Goal: Navigation & Orientation: Find specific page/section

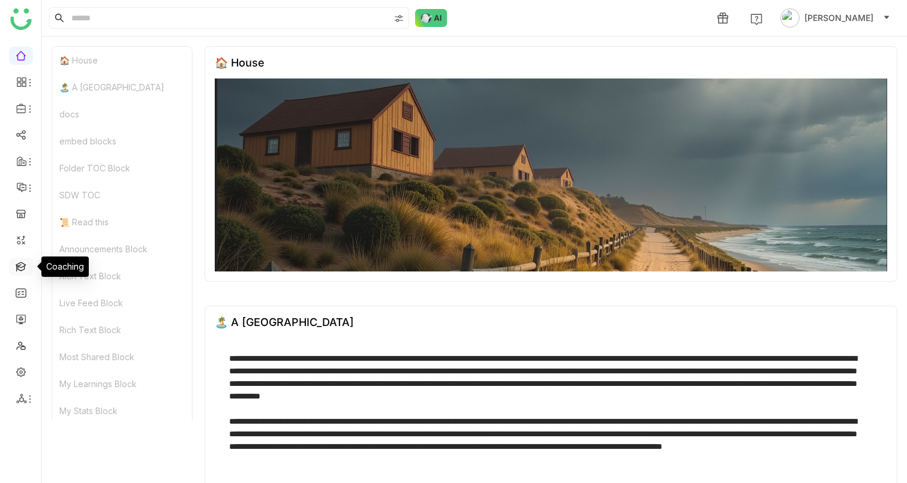
click at [21, 267] on link at bounding box center [21, 266] width 11 height 10
click at [20, 267] on link at bounding box center [21, 266] width 11 height 10
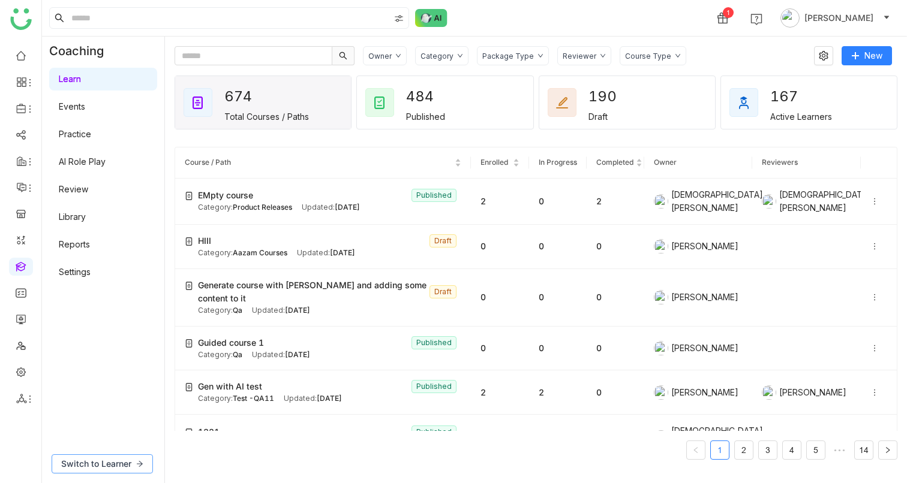
click at [103, 459] on span "Switch to Learner" at bounding box center [96, 464] width 70 height 13
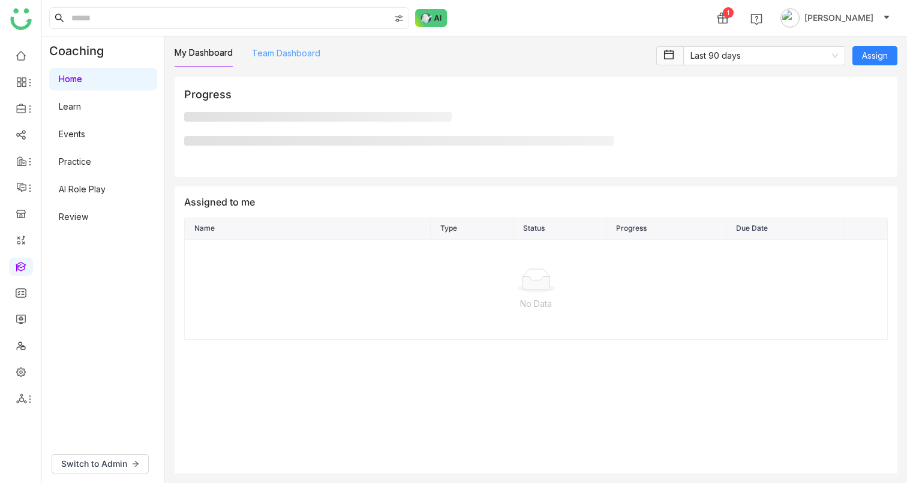
click at [300, 52] on link "Team Dashboard" at bounding box center [286, 53] width 68 height 10
